Goal: Task Accomplishment & Management: Manage account settings

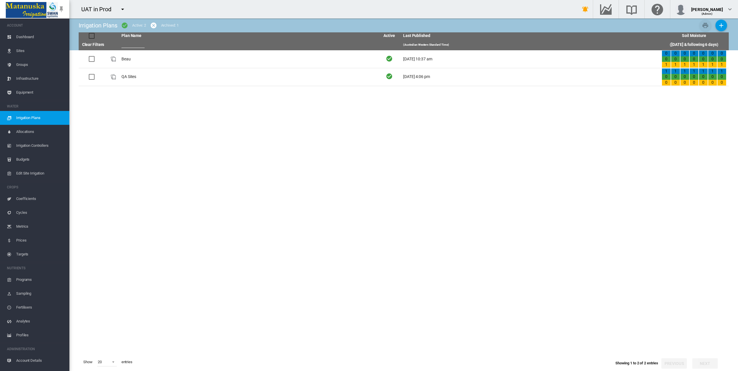
click at [123, 10] on md-icon "icon-menu-down" at bounding box center [122, 9] width 7 height 7
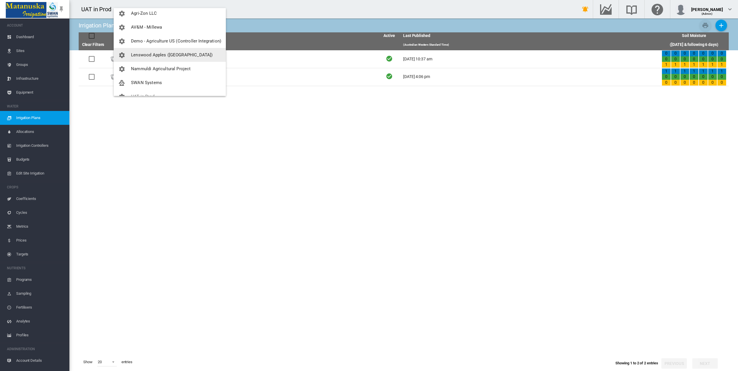
scroll to position [42, 0]
click at [144, 75] on span "SWAN Systems" at bounding box center [146, 72] width 31 height 5
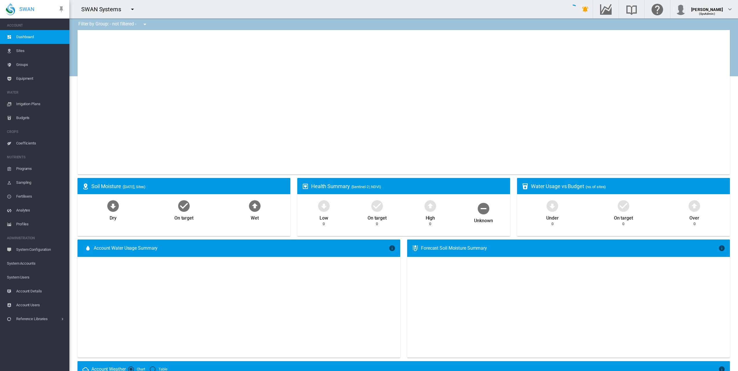
click at [23, 276] on span "System Users" at bounding box center [36, 277] width 58 height 14
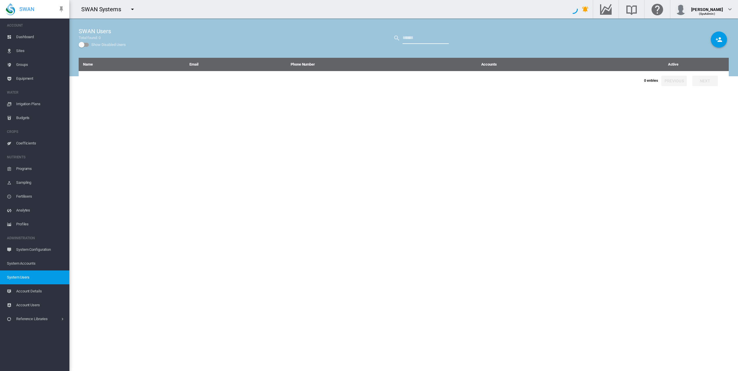
click at [406, 39] on input "text" at bounding box center [425, 38] width 46 height 12
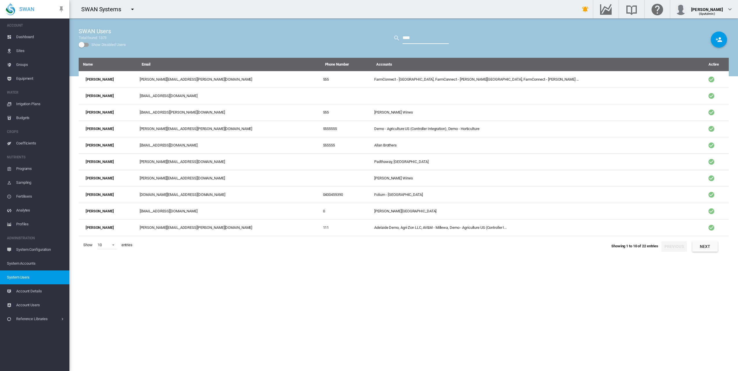
click at [432, 37] on input "****" at bounding box center [425, 38] width 46 height 12
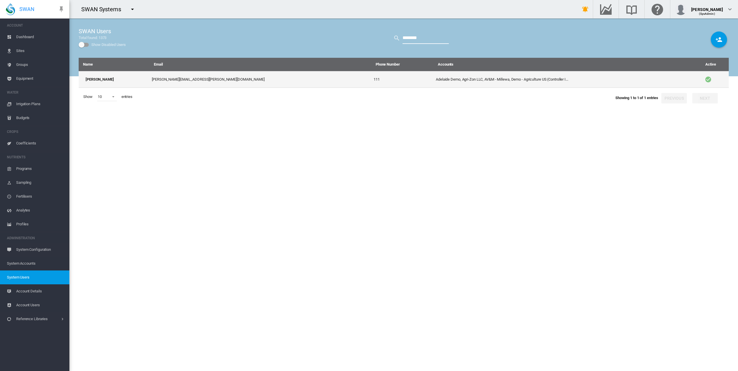
type input "********"
click at [99, 77] on td "[PERSON_NAME]" at bounding box center [114, 79] width 71 height 17
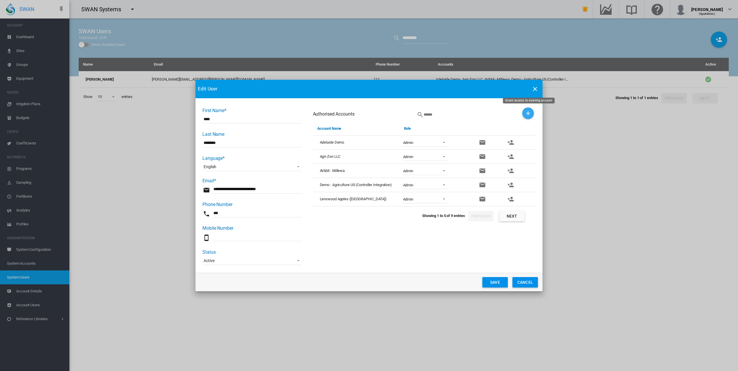
click at [529, 115] on md-icon "icon-plus" at bounding box center [527, 113] width 7 height 7
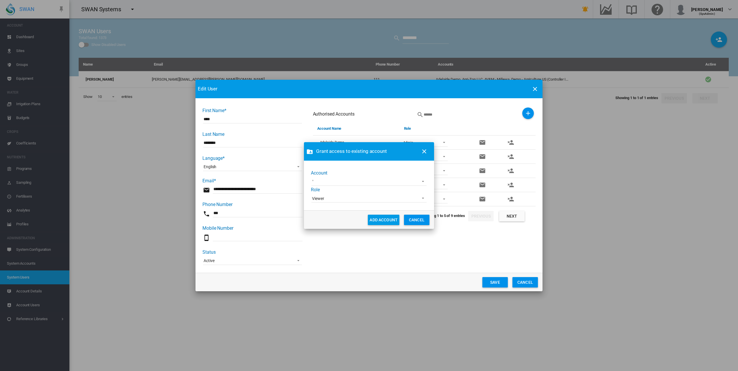
click at [333, 182] on md-select "100+ Project [GEOGRAPHIC_DATA] AgLogic Burlington Farming AgriLand Farming [PER…" at bounding box center [368, 181] width 115 height 9
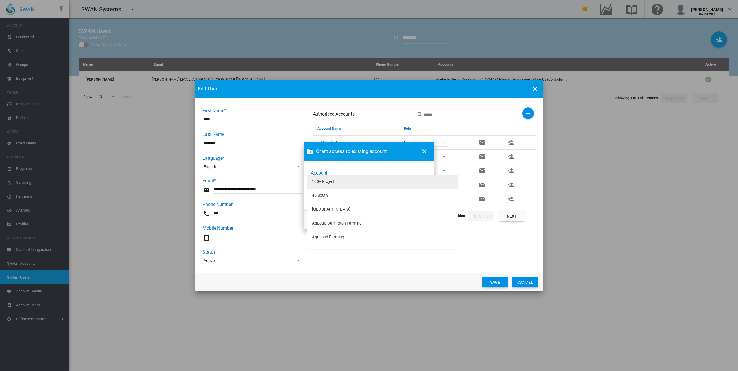
type md-option "[object Object]"
click at [402, 206] on md-option "[GEOGRAPHIC_DATA]" at bounding box center [382, 210] width 150 height 14
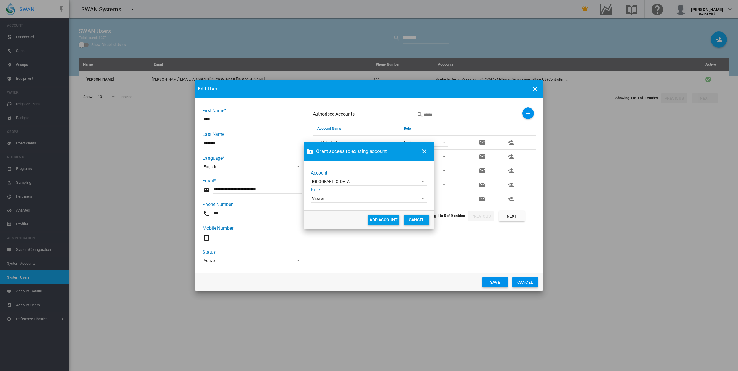
click at [393, 197] on span "Viewer" at bounding box center [364, 199] width 105 height 6
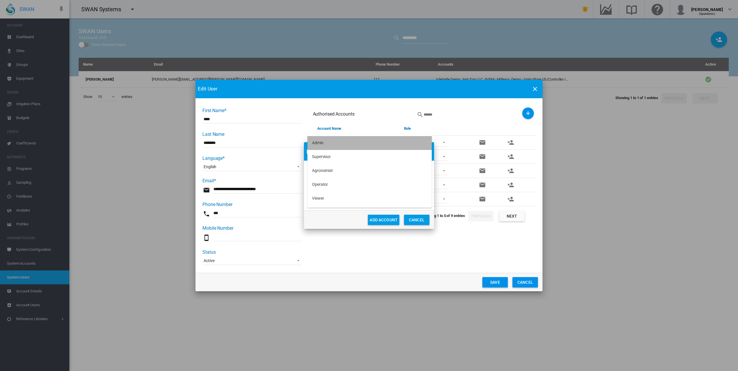
click at [347, 142] on md-option "Admin" at bounding box center [369, 143] width 124 height 14
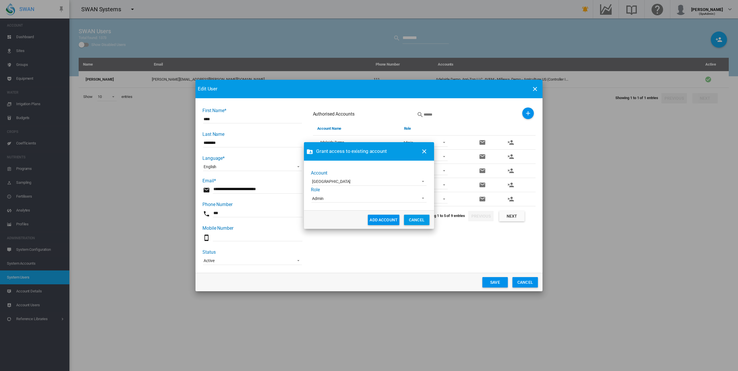
click at [374, 220] on button "ADD ACCOUNT" at bounding box center [383, 220] width 31 height 10
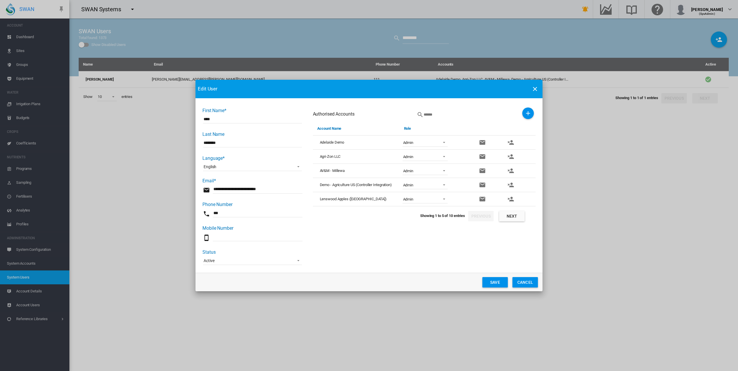
click at [493, 284] on button "Save" at bounding box center [494, 282] width 25 height 10
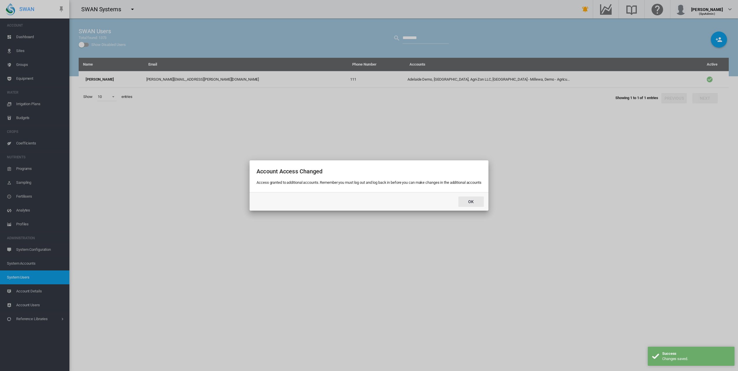
click at [471, 201] on button "Ok" at bounding box center [470, 202] width 25 height 10
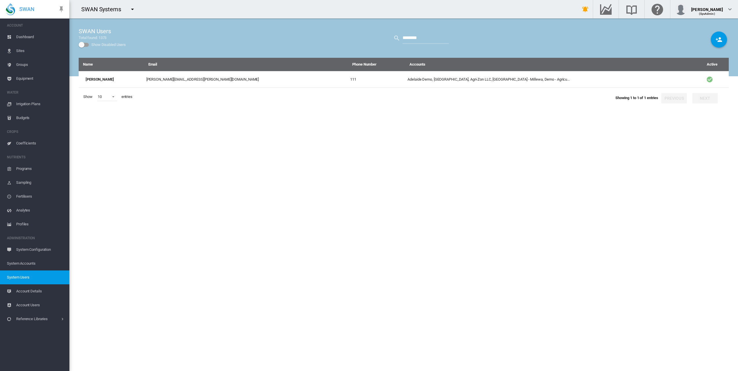
click at [131, 10] on md-icon "icon-menu-down" at bounding box center [132, 9] width 7 height 7
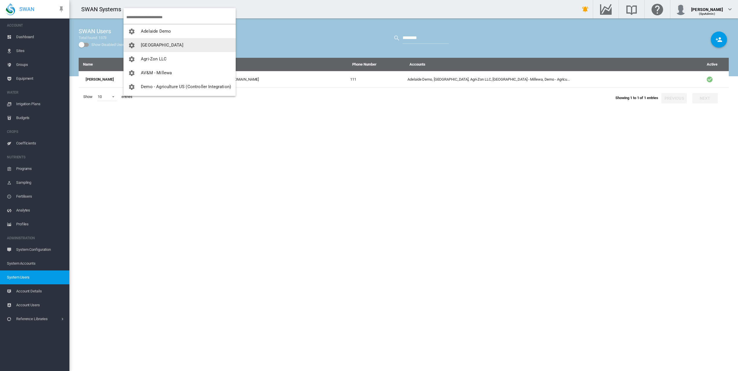
click at [146, 42] on button "[GEOGRAPHIC_DATA]" at bounding box center [179, 45] width 112 height 14
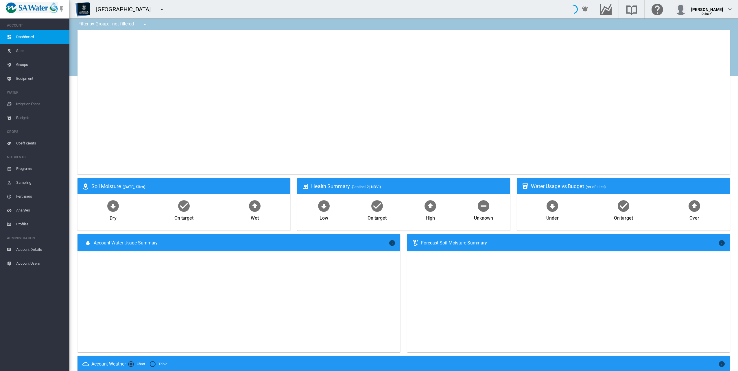
type input "**********"
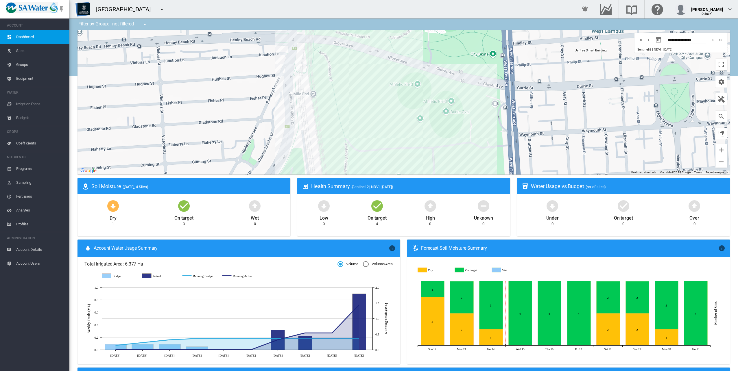
click at [163, 10] on md-icon "icon-menu-down" at bounding box center [161, 9] width 7 height 7
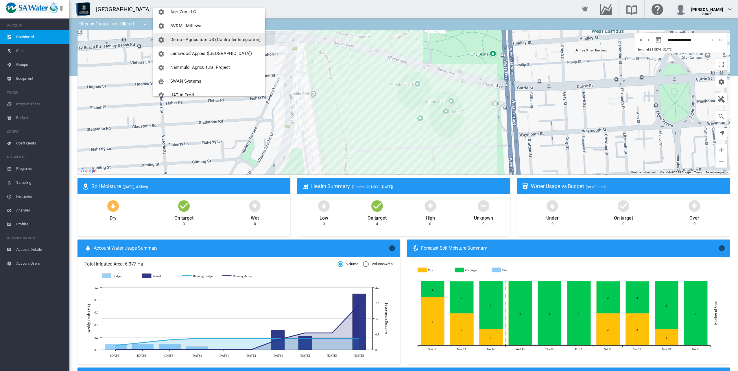
scroll to position [55, 0]
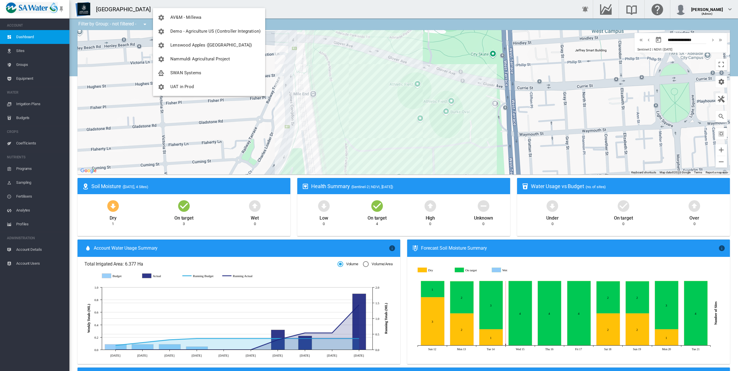
click at [172, 71] on span "SWAN Systems" at bounding box center [185, 72] width 31 height 5
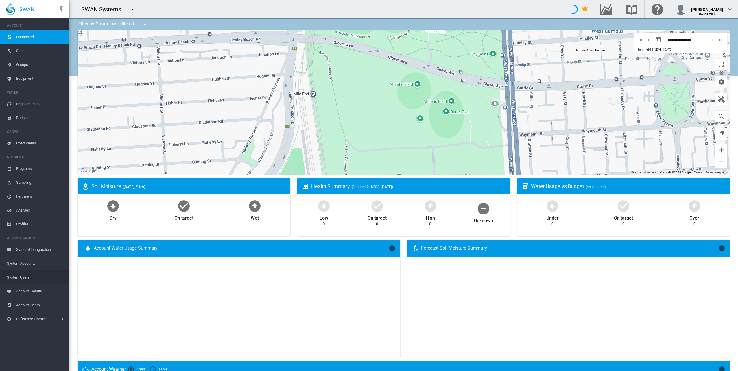
click at [21, 277] on span "System Users" at bounding box center [36, 277] width 58 height 14
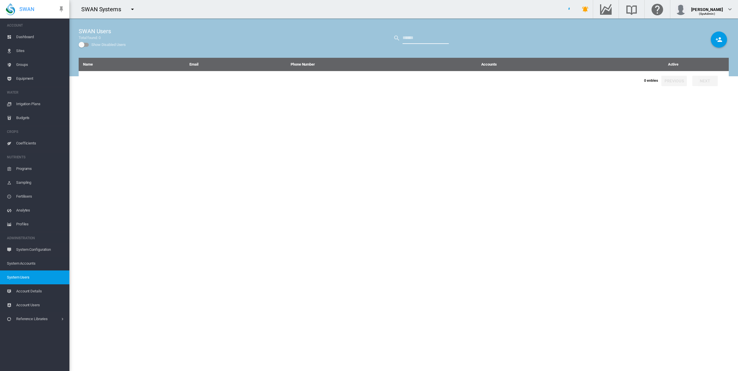
click at [416, 37] on input "text" at bounding box center [425, 38] width 46 height 12
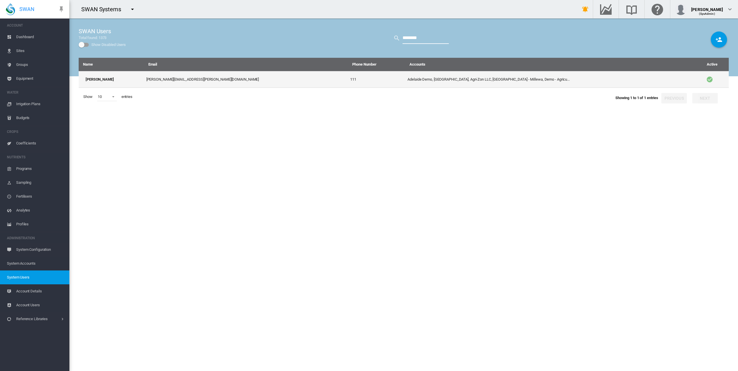
type input "********"
click at [134, 81] on td "[PERSON_NAME]" at bounding box center [111, 79] width 65 height 17
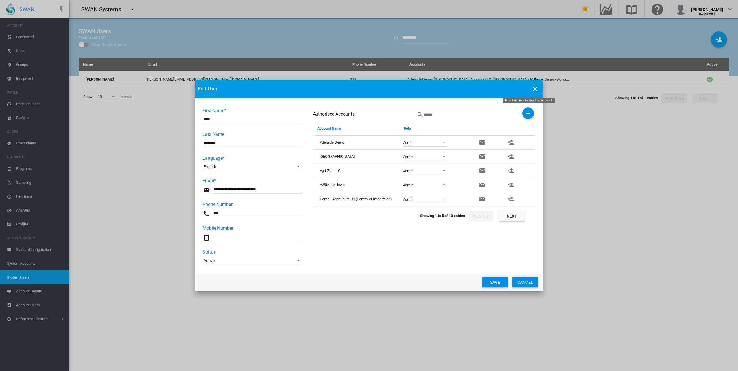
click at [531, 110] on md-icon "icon-plus" at bounding box center [527, 113] width 7 height 7
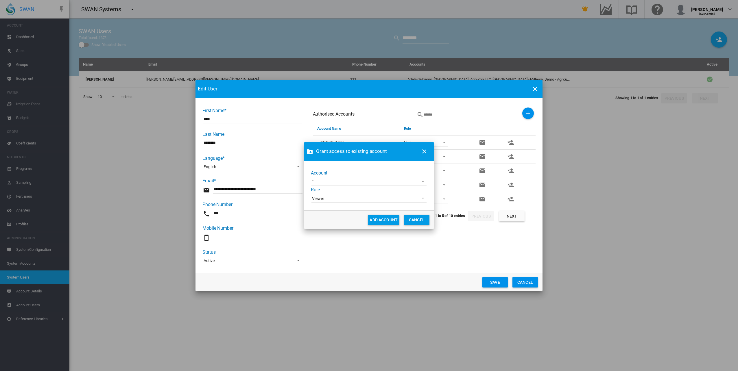
click at [326, 184] on md-select "100+ Project 45 South AgLogic Burlington Farming AgriLand Farming [PERSON_NAME]…" at bounding box center [368, 181] width 115 height 9
type md-option "[object Object]"
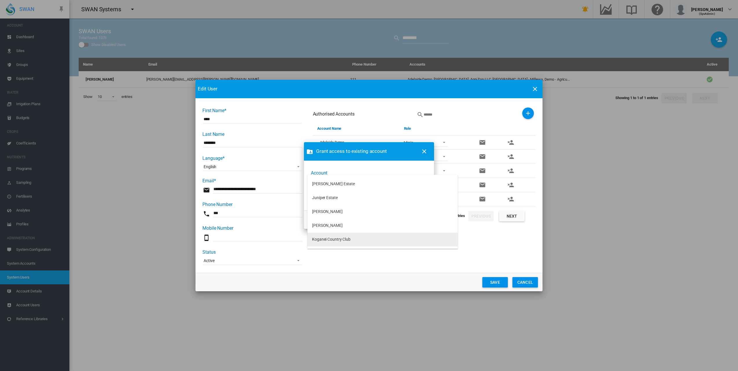
type md-option "[object Object]"
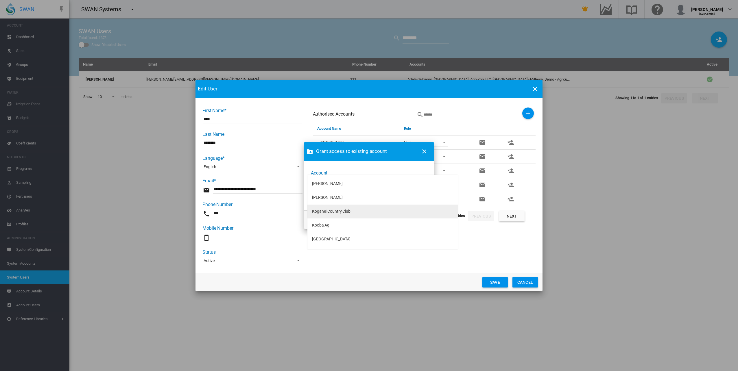
scroll to position [1261, 0]
click at [351, 211] on md-option "Koganei Country Club" at bounding box center [382, 211] width 150 height 14
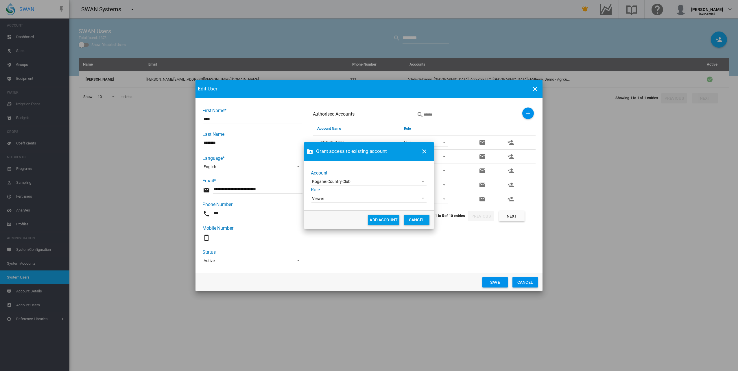
click at [334, 201] on span "Viewer" at bounding box center [364, 199] width 105 height 6
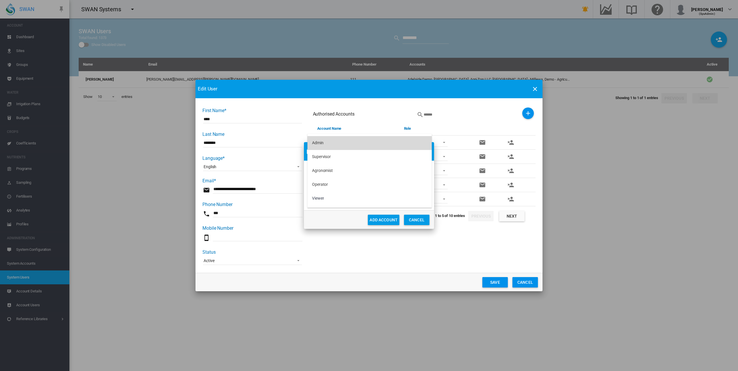
click at [328, 142] on md-option "Admin" at bounding box center [369, 143] width 124 height 14
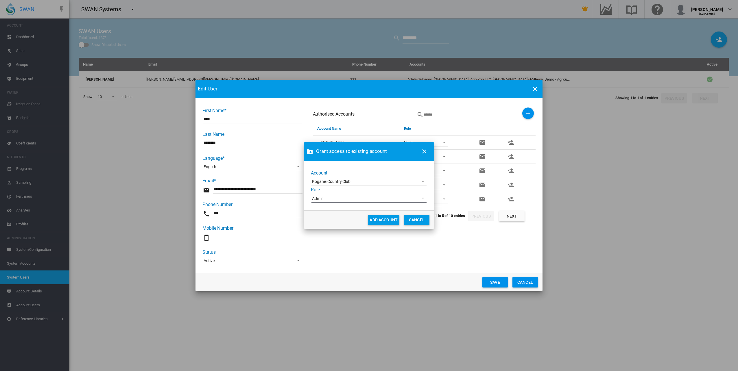
click at [325, 198] on span "Admin" at bounding box center [364, 199] width 105 height 6
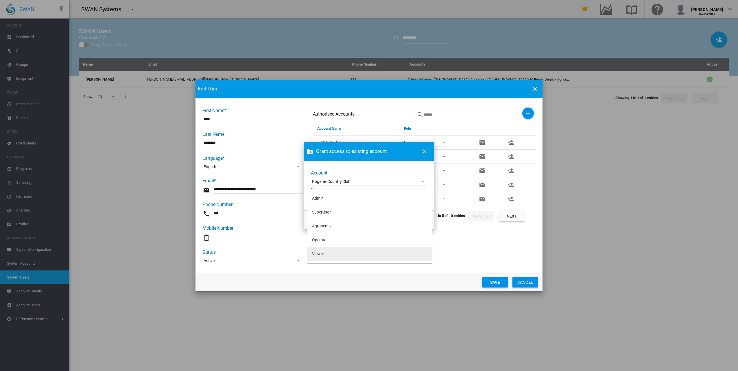
click at [323, 256] on div "Viewer" at bounding box center [318, 254] width 12 height 6
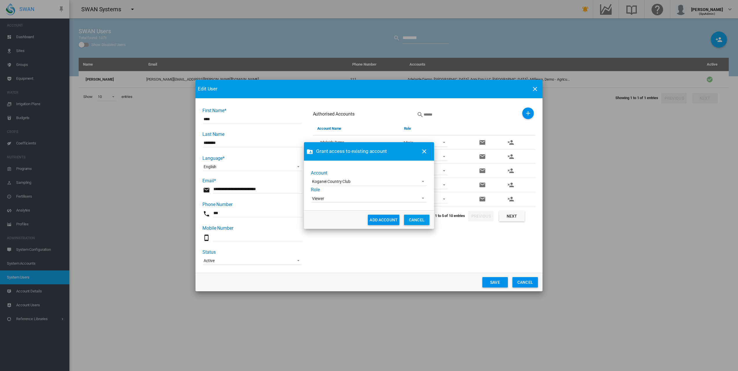
click at [386, 220] on button "ADD ACCOUNT" at bounding box center [383, 220] width 31 height 10
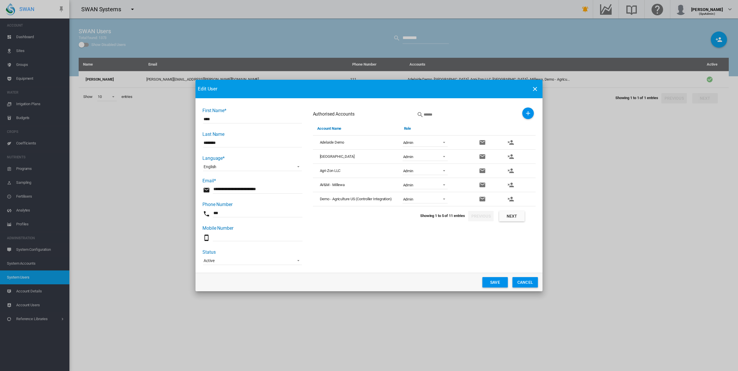
click at [493, 281] on button "Save" at bounding box center [494, 282] width 25 height 10
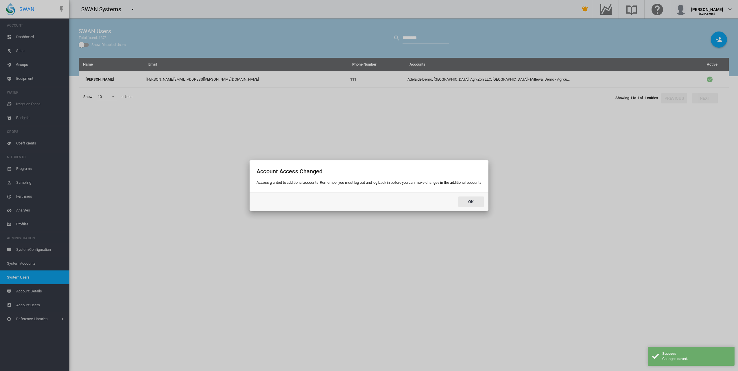
click at [471, 201] on button "Ok" at bounding box center [470, 202] width 25 height 10
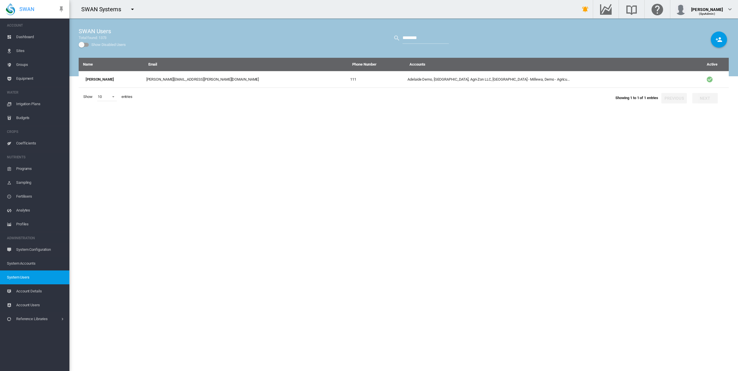
click at [131, 10] on md-icon "icon-menu-down" at bounding box center [132, 9] width 7 height 7
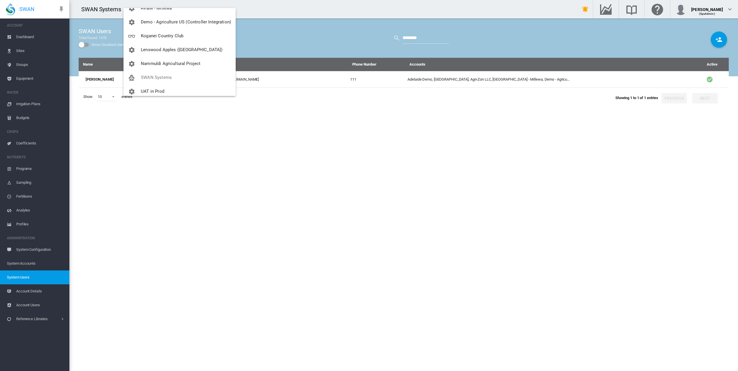
scroll to position [69, 0]
click at [176, 30] on span "Koganei Country Club" at bounding box center [162, 31] width 42 height 5
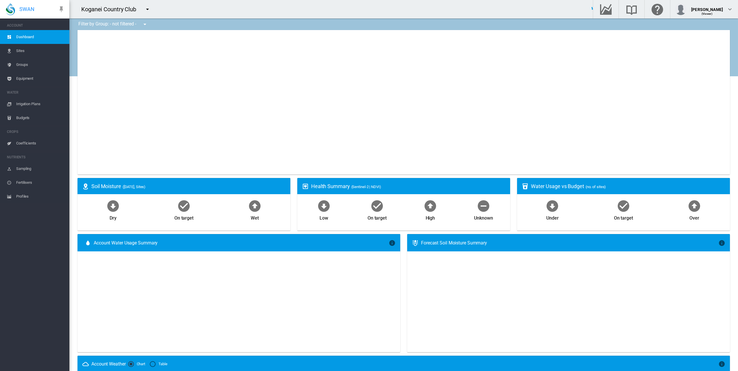
type input "**********"
